Goal: Communication & Community: Answer question/provide support

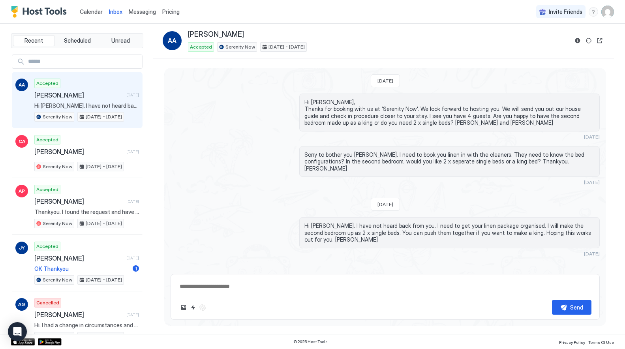
click at [108, 95] on span "[PERSON_NAME]" at bounding box center [78, 95] width 89 height 8
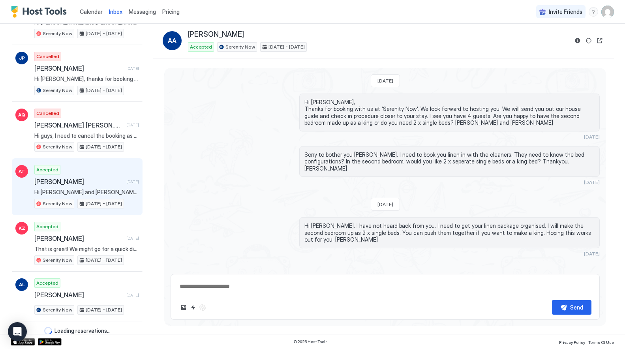
scroll to position [862, 0]
click at [81, 184] on div "Accepted [PERSON_NAME] [DATE] Hi [PERSON_NAME] and [PERSON_NAME], Thank you so …" at bounding box center [86, 186] width 105 height 43
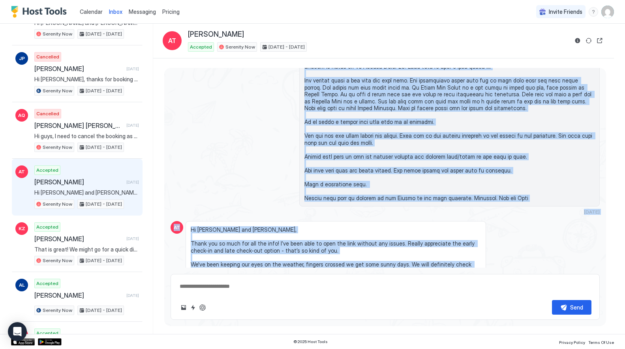
scroll to position [390, 0]
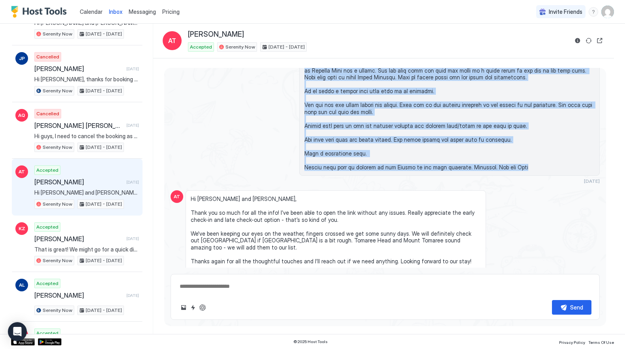
drag, startPoint x: 304, startPoint y: 107, endPoint x: 516, endPoint y: 156, distance: 216.9
click at [516, 156] on div at bounding box center [449, 70] width 301 height 211
copy span "Hi [PERSON_NAME], Here is the link to our check in process and our house guide:…"
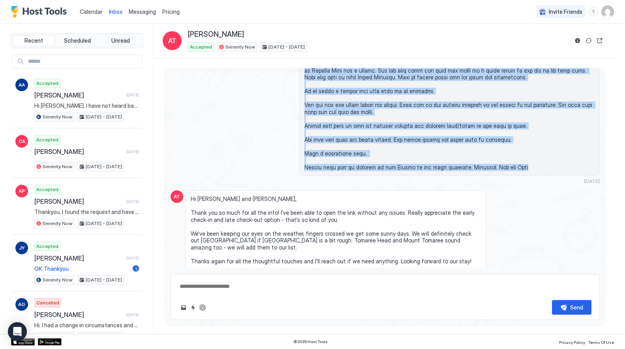
scroll to position [0, 0]
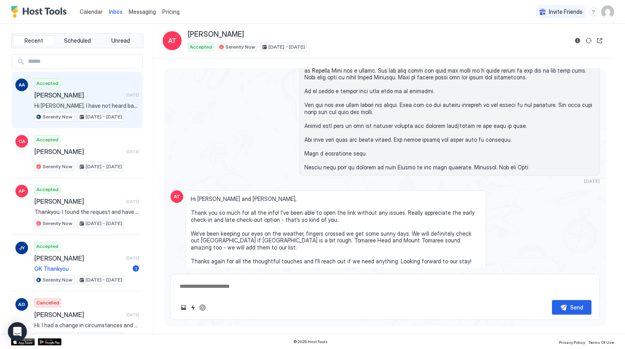
click at [90, 102] on span "Hi [PERSON_NAME]. I have not heard back from you. I need to get your linen pack…" at bounding box center [86, 105] width 105 height 7
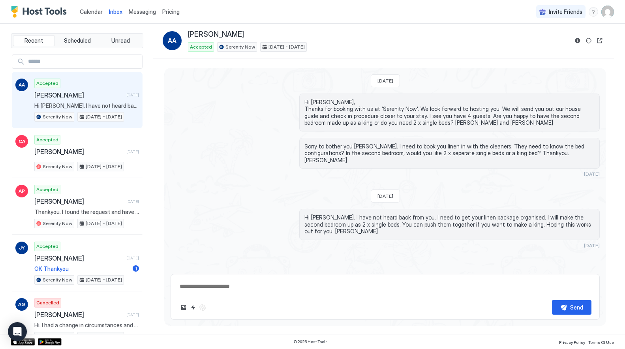
click at [205, 282] on textarea at bounding box center [385, 286] width 413 height 15
paste textarea "**********"
drag, startPoint x: 247, startPoint y: 280, endPoint x: 175, endPoint y: 278, distance: 72.3
click at [175, 278] on div "Send" at bounding box center [385, 284] width 429 height 71
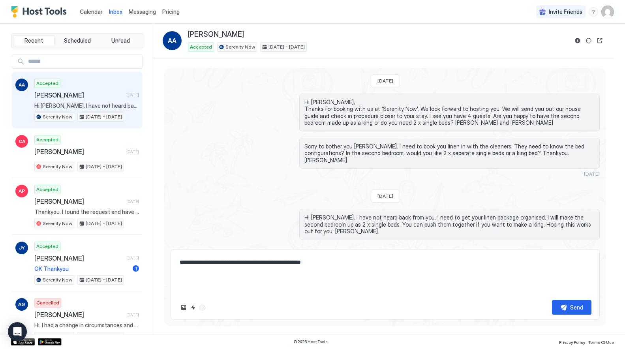
paste textarea "**********"
type textarea "**********"
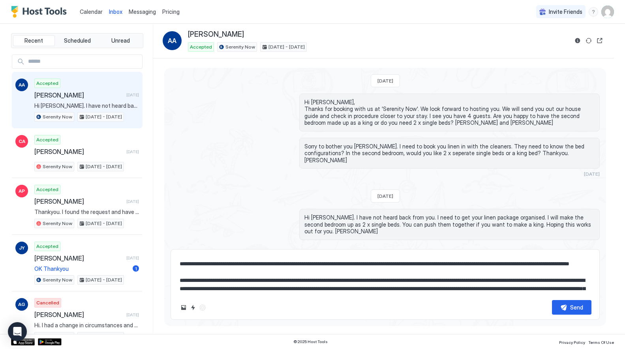
scroll to position [65, 0]
